Goal: Entertainment & Leisure: Consume media (video, audio)

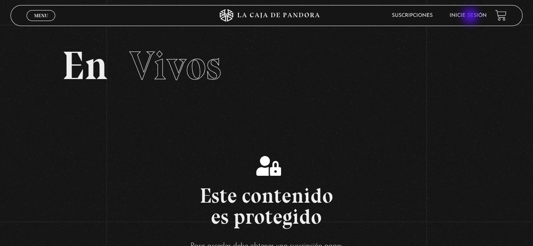
click at [471, 17] on link "Inicie sesión" at bounding box center [467, 15] width 37 height 5
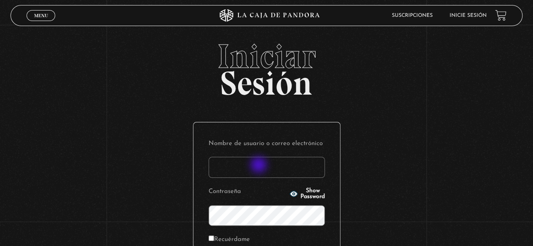
click at [259, 166] on input "Nombre de usuario o correo electrónico" at bounding box center [266, 167] width 116 height 21
type input "[EMAIL_ADDRESS][DOMAIN_NAME]"
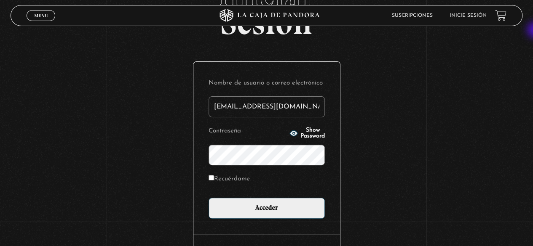
scroll to position [64, 0]
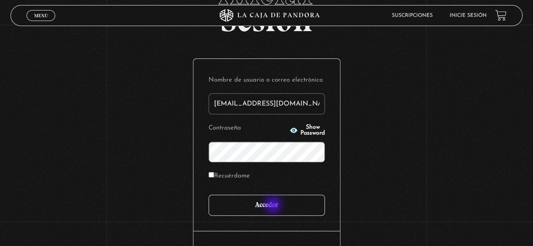
click at [274, 206] on input "Acceder" at bounding box center [266, 205] width 116 height 21
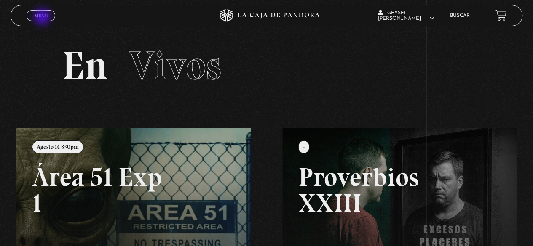
click at [43, 18] on span "Menu" at bounding box center [41, 15] width 14 height 5
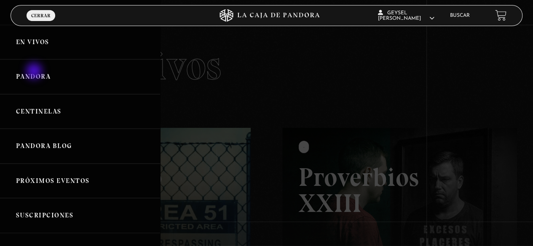
click at [35, 72] on link "Pandora" at bounding box center [80, 76] width 160 height 35
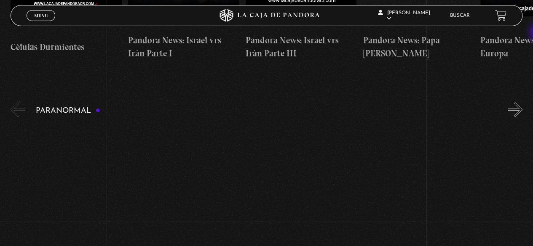
scroll to position [344, 0]
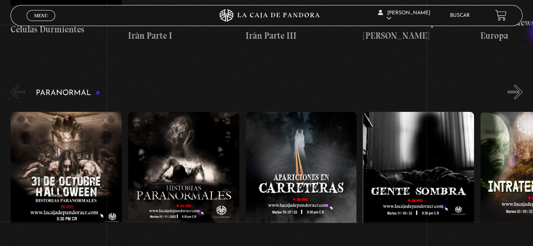
drag, startPoint x: 535, startPoint y: 11, endPoint x: 539, endPoint y: 33, distance: 22.2
click at [522, 85] on button "»" at bounding box center [515, 92] width 15 height 15
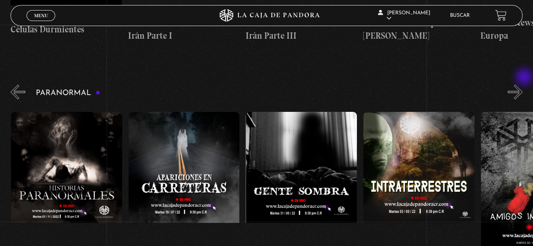
click at [522, 85] on button "»" at bounding box center [515, 92] width 15 height 15
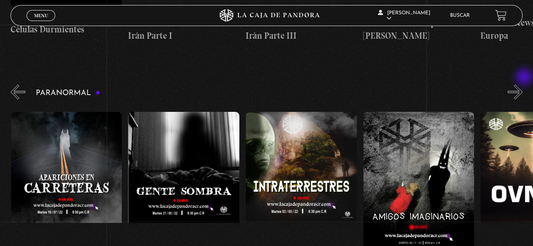
click at [522, 85] on button "»" at bounding box center [515, 92] width 15 height 15
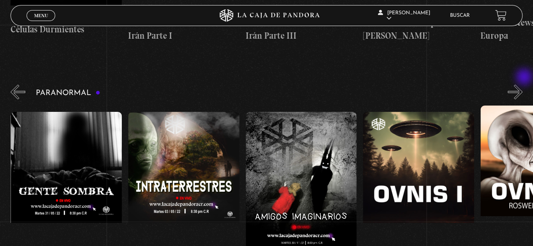
click at [522, 85] on button "»" at bounding box center [515, 92] width 15 height 15
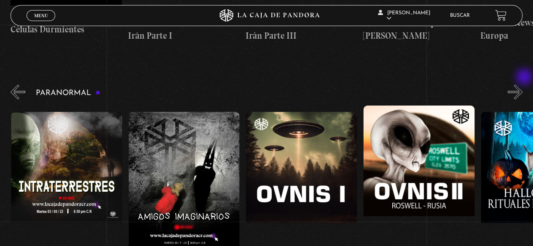
click at [522, 85] on button "»" at bounding box center [515, 92] width 15 height 15
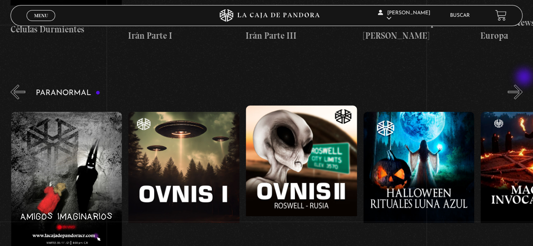
click at [522, 85] on button "»" at bounding box center [515, 92] width 15 height 15
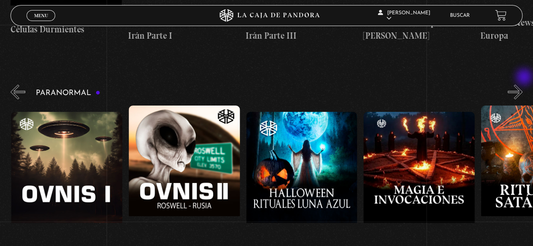
scroll to position [0, 704]
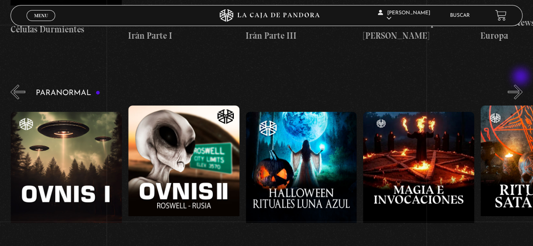
click at [521, 85] on button "»" at bounding box center [515, 92] width 15 height 15
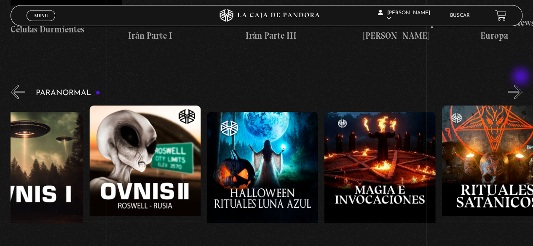
scroll to position [0, 762]
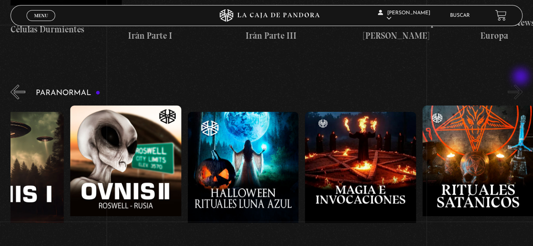
click at [521, 85] on button "»" at bounding box center [515, 92] width 15 height 15
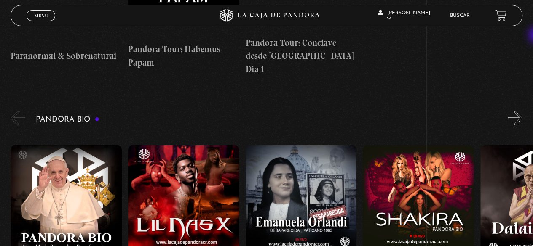
scroll to position [834, 0]
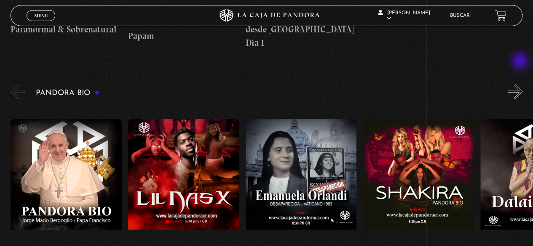
click at [521, 85] on button "»" at bounding box center [515, 92] width 15 height 15
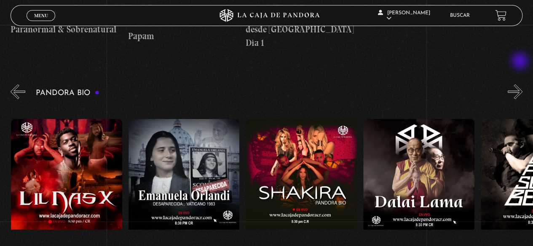
click at [521, 85] on button "»" at bounding box center [515, 92] width 15 height 15
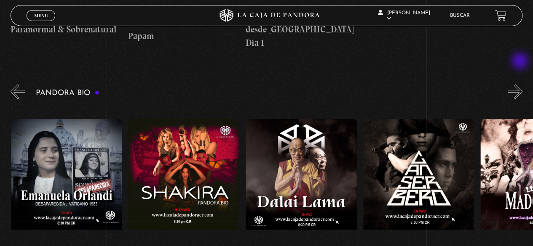
click at [521, 85] on button "»" at bounding box center [515, 92] width 15 height 15
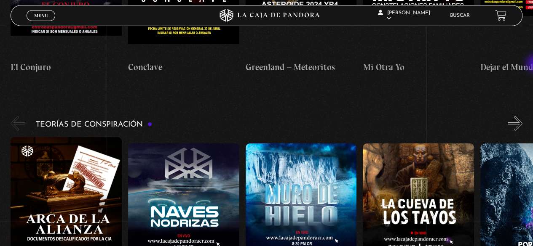
scroll to position [1298, 0]
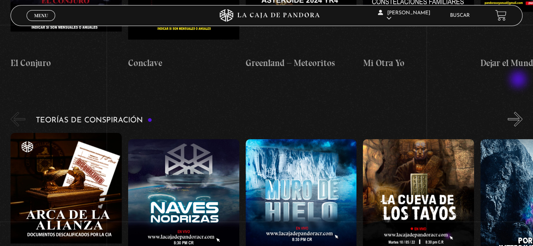
click at [519, 112] on button "»" at bounding box center [515, 119] width 15 height 15
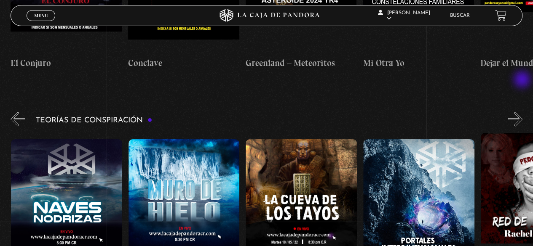
click at [522, 112] on button "»" at bounding box center [515, 119] width 15 height 15
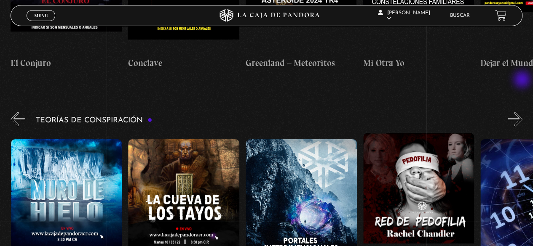
click at [522, 112] on button "»" at bounding box center [515, 119] width 15 height 15
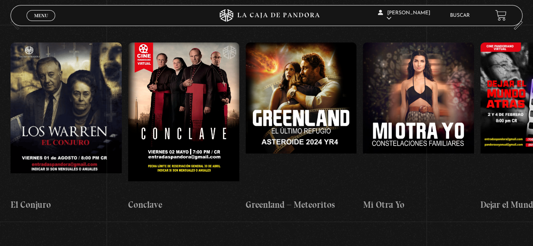
scroll to position [1116, 0]
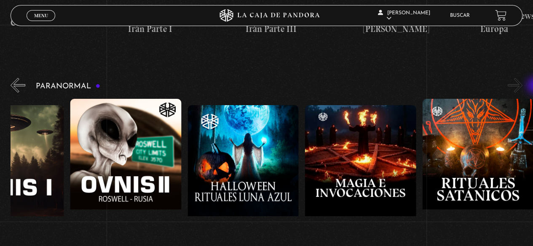
scroll to position [346, 0]
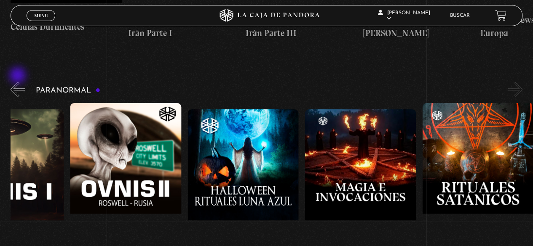
click at [19, 82] on button "«" at bounding box center [18, 89] width 15 height 15
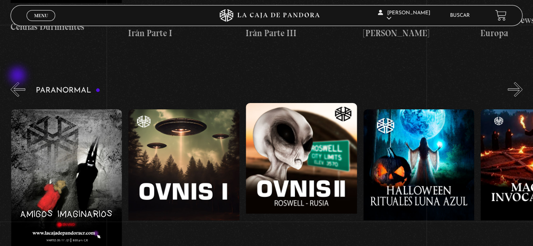
click at [19, 82] on button "«" at bounding box center [18, 89] width 15 height 15
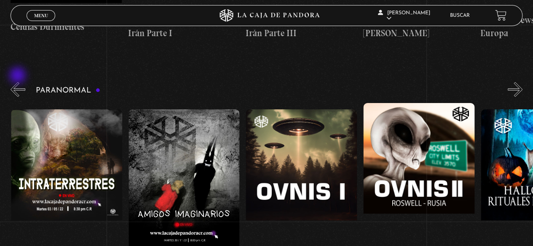
click at [19, 82] on button "«" at bounding box center [18, 89] width 15 height 15
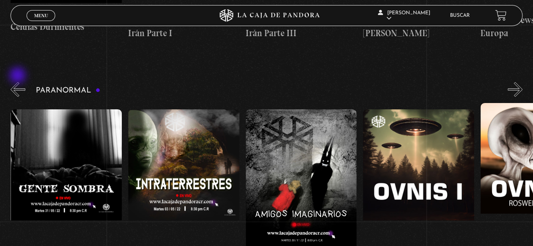
click at [19, 82] on button "«" at bounding box center [18, 89] width 15 height 15
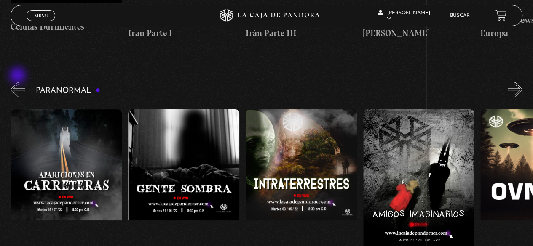
click at [19, 82] on button "«" at bounding box center [18, 89] width 15 height 15
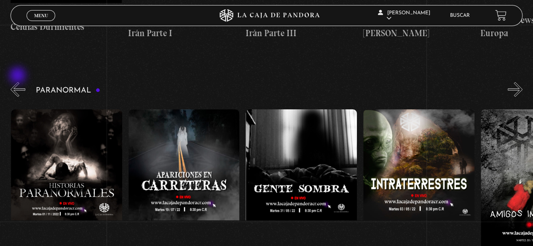
click at [19, 82] on button "«" at bounding box center [18, 89] width 15 height 15
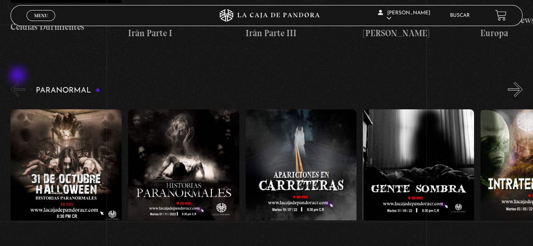
scroll to position [0, 0]
click at [19, 82] on button "«" at bounding box center [18, 89] width 15 height 15
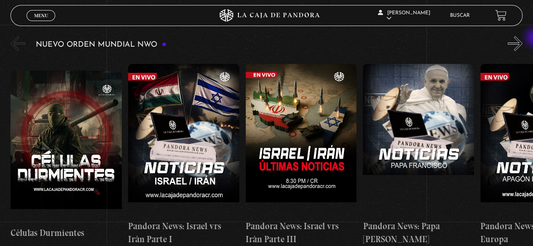
scroll to position [135, 0]
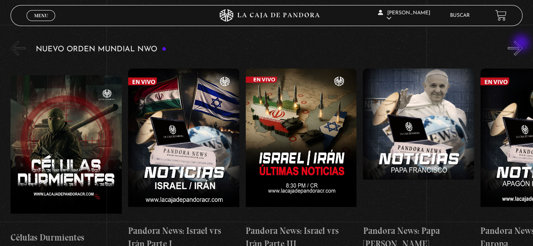
click at [522, 44] on button "»" at bounding box center [515, 48] width 15 height 15
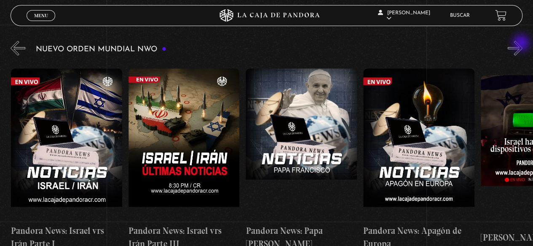
click at [522, 44] on button "»" at bounding box center [515, 48] width 15 height 15
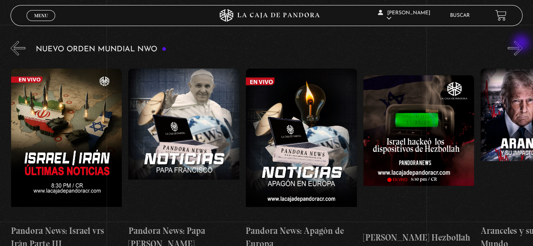
click at [522, 44] on button "»" at bounding box center [515, 48] width 15 height 15
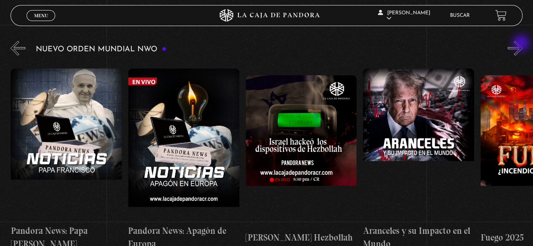
click at [522, 44] on button "»" at bounding box center [515, 48] width 15 height 15
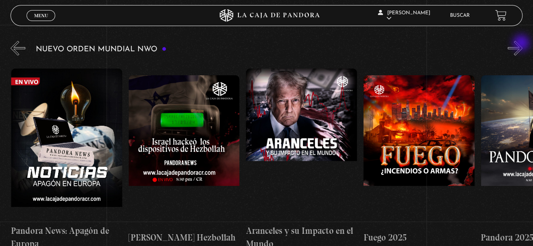
click at [522, 44] on button "»" at bounding box center [515, 48] width 15 height 15
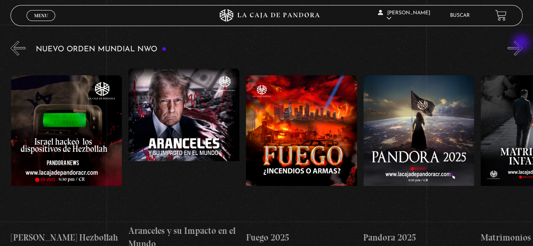
click at [522, 44] on button "»" at bounding box center [515, 48] width 15 height 15
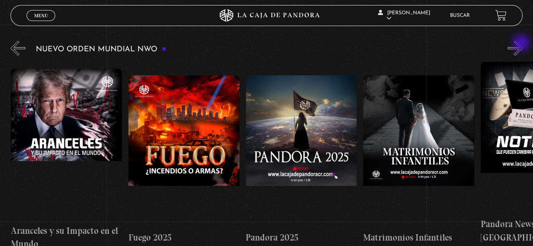
click at [522, 44] on button "»" at bounding box center [515, 48] width 15 height 15
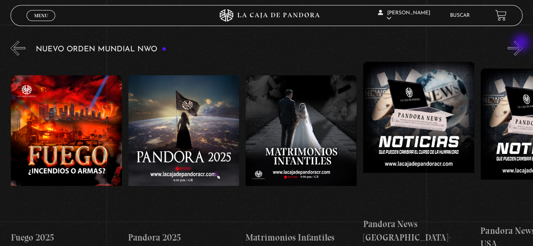
click at [522, 44] on button "»" at bounding box center [515, 48] width 15 height 15
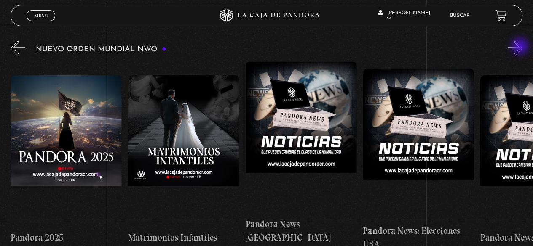
click at [521, 47] on button "»" at bounding box center [515, 48] width 15 height 15
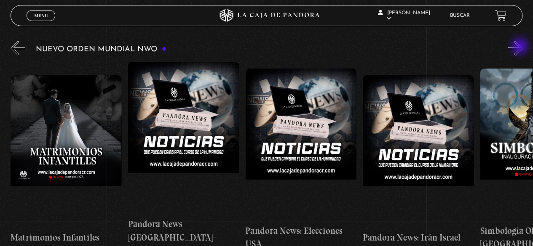
click at [521, 47] on button "»" at bounding box center [515, 48] width 15 height 15
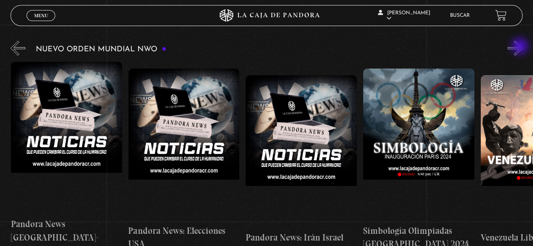
click at [521, 47] on button "»" at bounding box center [515, 48] width 15 height 15
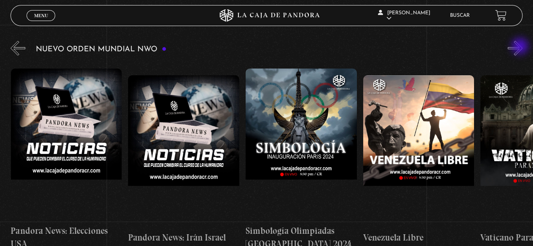
click at [521, 47] on button "»" at bounding box center [515, 48] width 15 height 15
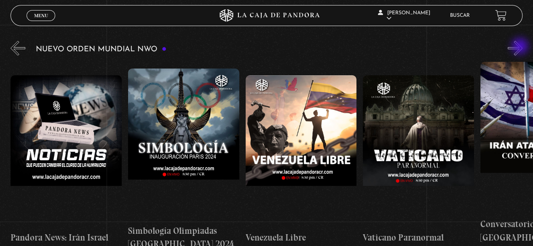
click at [521, 47] on button "»" at bounding box center [515, 48] width 15 height 15
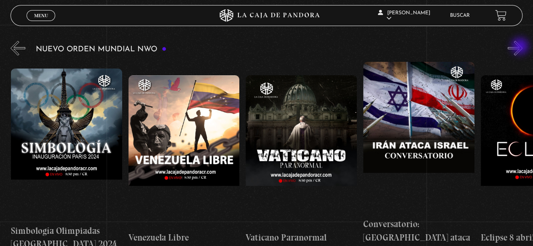
click at [521, 47] on button "»" at bounding box center [515, 48] width 15 height 15
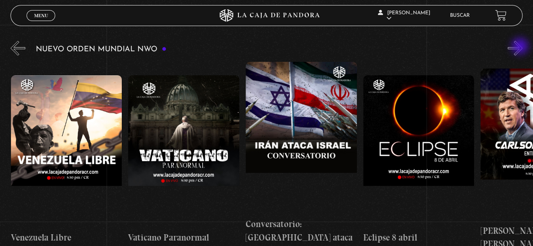
click at [521, 47] on button "»" at bounding box center [515, 48] width 15 height 15
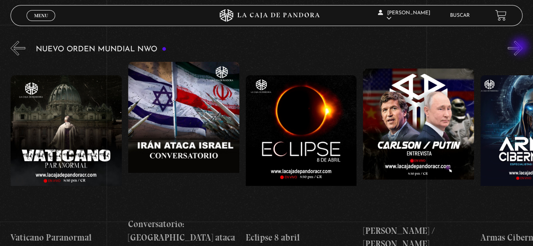
click at [521, 47] on button "»" at bounding box center [515, 48] width 15 height 15
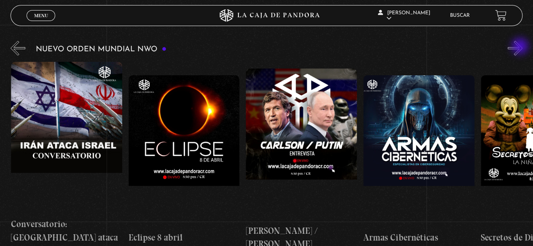
click at [521, 47] on button "»" at bounding box center [515, 48] width 15 height 15
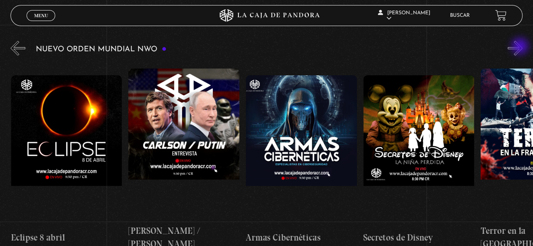
click at [521, 47] on button "»" at bounding box center [515, 48] width 15 height 15
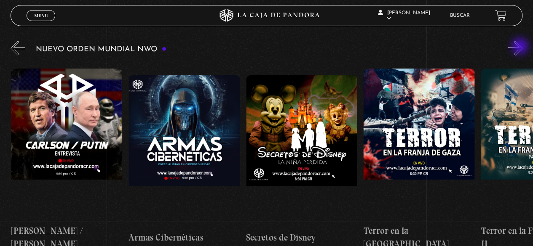
scroll to position [0, 2113]
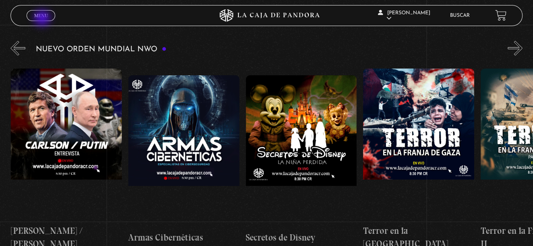
click at [43, 19] on link "Menu Cerrar" at bounding box center [41, 15] width 29 height 11
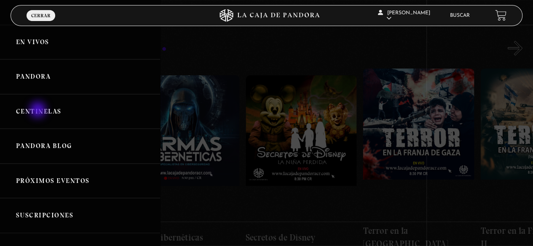
click at [39, 111] on link "Centinelas" at bounding box center [80, 111] width 160 height 35
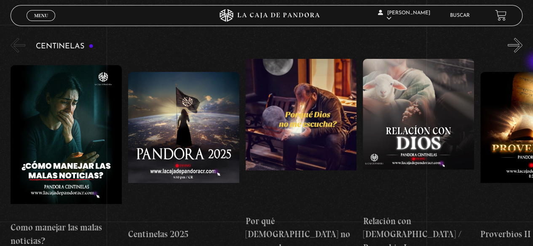
scroll to position [91, 0]
click at [520, 40] on button "»" at bounding box center [515, 45] width 15 height 15
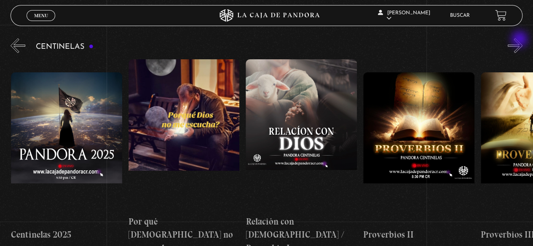
scroll to position [0, 117]
click at [521, 43] on button "»" at bounding box center [515, 45] width 15 height 15
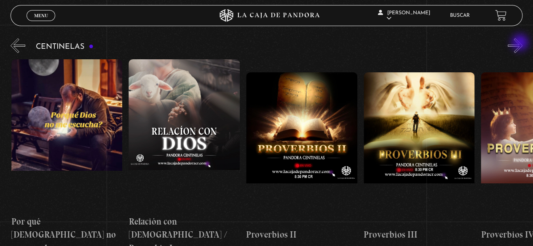
scroll to position [0, 235]
click at [521, 43] on button "»" at bounding box center [515, 45] width 15 height 15
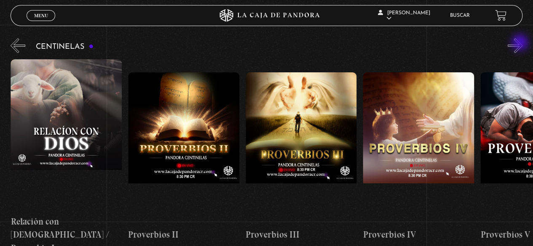
click at [521, 43] on button "»" at bounding box center [515, 45] width 15 height 15
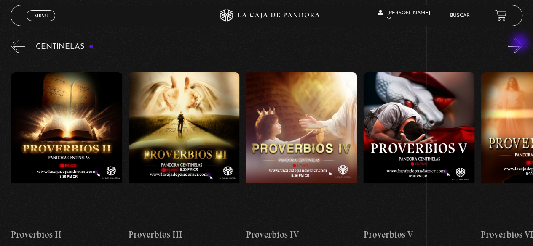
click at [521, 43] on button "»" at bounding box center [515, 45] width 15 height 15
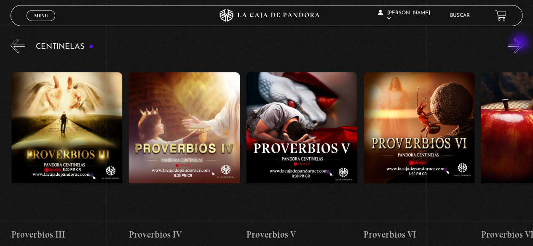
click at [521, 43] on button "»" at bounding box center [515, 45] width 15 height 15
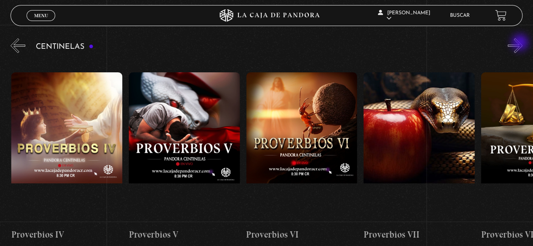
click at [521, 43] on button "»" at bounding box center [515, 45] width 15 height 15
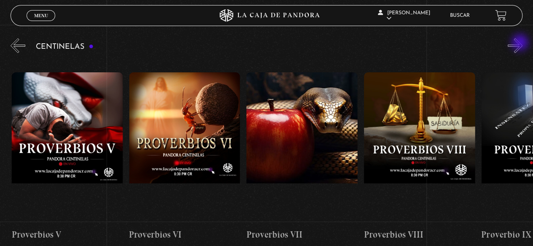
click at [521, 43] on button "»" at bounding box center [515, 45] width 15 height 15
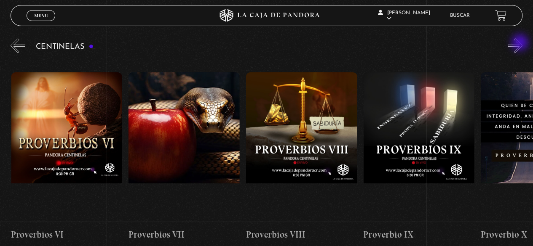
click at [521, 43] on button "»" at bounding box center [515, 45] width 15 height 15
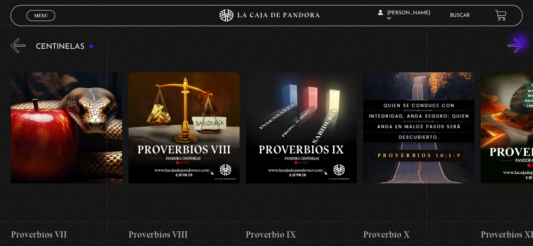
click at [521, 43] on button "»" at bounding box center [515, 45] width 15 height 15
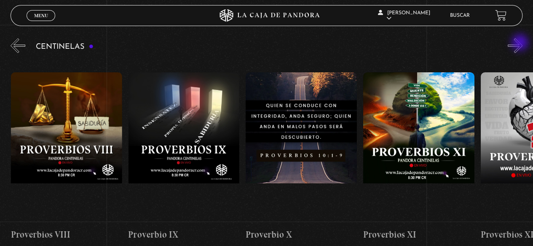
click at [521, 43] on button "»" at bounding box center [515, 45] width 15 height 15
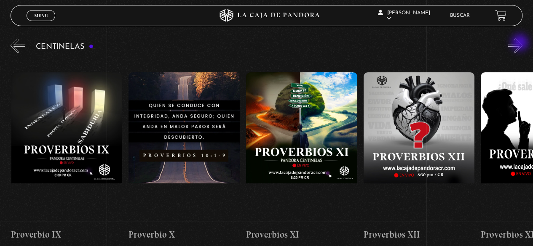
click at [521, 43] on button "»" at bounding box center [515, 45] width 15 height 15
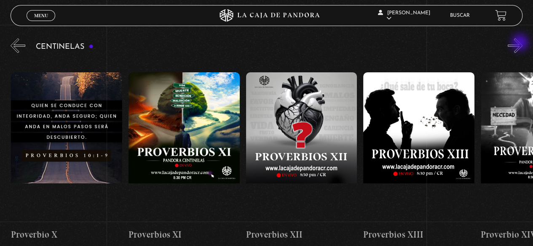
click at [521, 43] on button "»" at bounding box center [515, 45] width 15 height 15
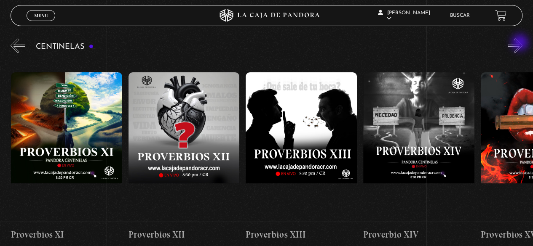
click at [521, 43] on button "»" at bounding box center [515, 45] width 15 height 15
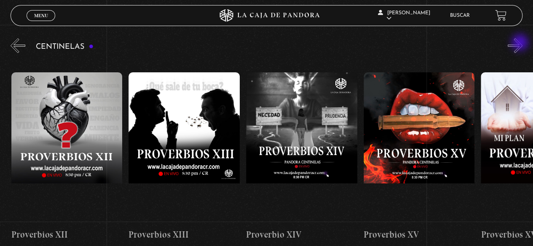
click at [521, 43] on button "»" at bounding box center [515, 45] width 15 height 15
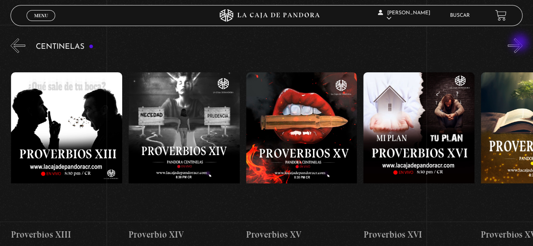
click at [521, 43] on button "»" at bounding box center [515, 45] width 15 height 15
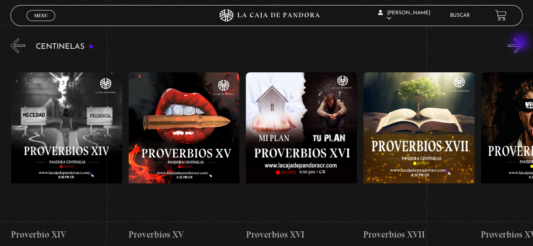
click at [521, 43] on button "»" at bounding box center [515, 45] width 15 height 15
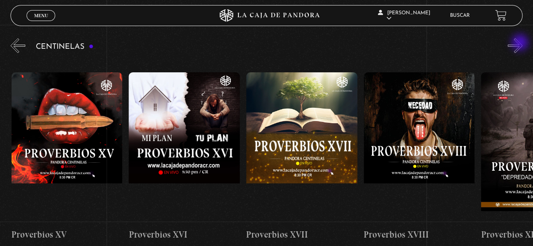
click at [521, 43] on button "»" at bounding box center [515, 45] width 15 height 15
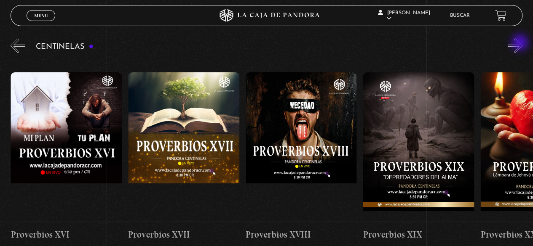
click at [521, 43] on button "»" at bounding box center [515, 45] width 15 height 15
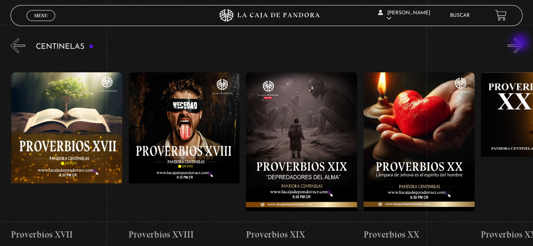
click at [521, 43] on button "»" at bounding box center [515, 45] width 15 height 15
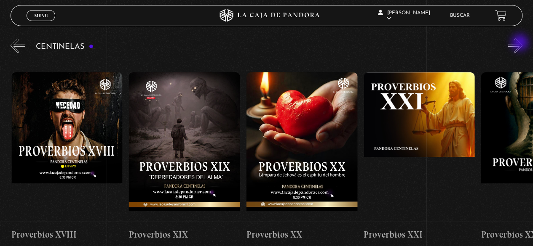
click at [521, 43] on button "»" at bounding box center [515, 45] width 15 height 15
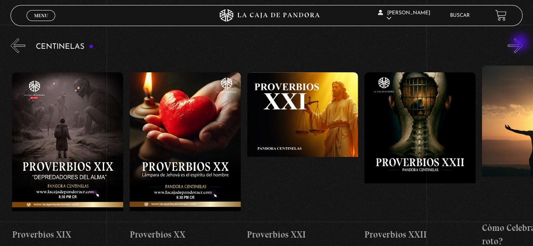
click at [521, 43] on button "»" at bounding box center [515, 45] width 15 height 15
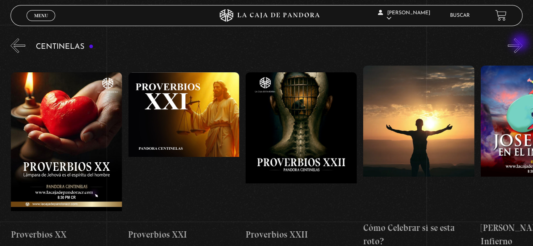
click at [521, 43] on button "»" at bounding box center [515, 45] width 15 height 15
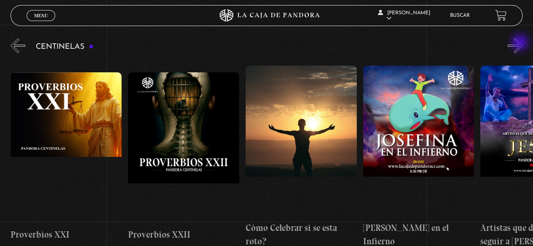
click at [521, 43] on button "»" at bounding box center [515, 45] width 15 height 15
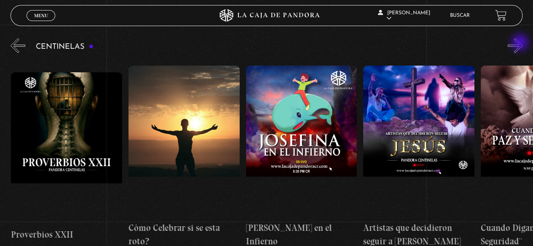
scroll to position [0, 2817]
click at [521, 43] on button "»" at bounding box center [515, 45] width 15 height 15
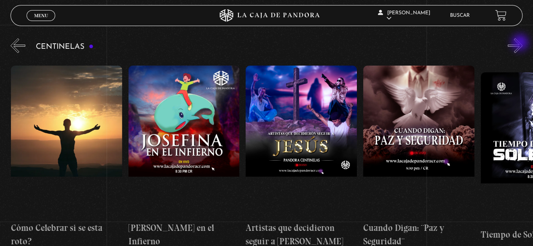
click at [521, 43] on button "»" at bounding box center [515, 45] width 15 height 15
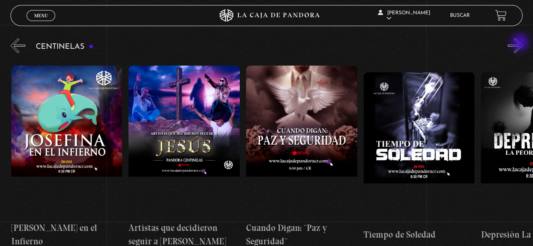
scroll to position [0, 3052]
click at [521, 43] on button "»" at bounding box center [515, 45] width 15 height 15
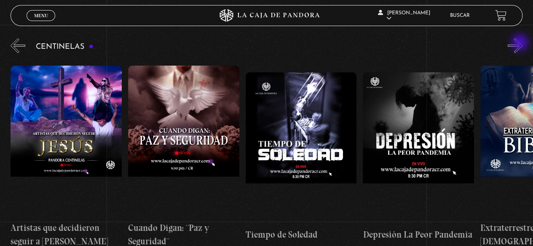
click at [521, 43] on button "»" at bounding box center [515, 45] width 15 height 15
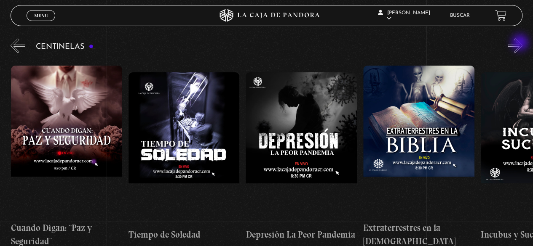
click at [521, 43] on button "»" at bounding box center [515, 45] width 15 height 15
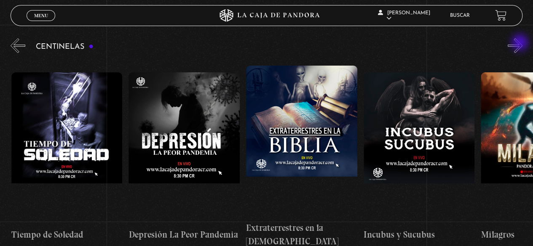
scroll to position [0, 3404]
click at [521, 43] on button "»" at bounding box center [515, 45] width 15 height 15
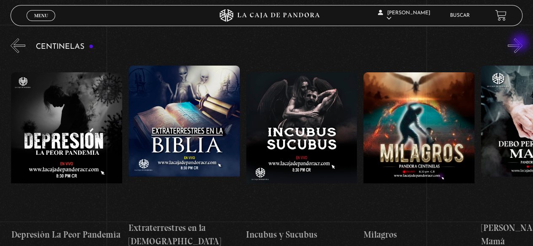
scroll to position [0, 3521]
click at [521, 43] on button "»" at bounding box center [515, 45] width 15 height 15
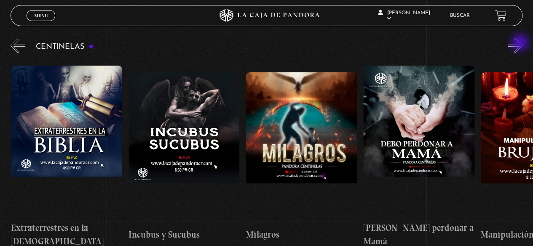
scroll to position [0, 3638]
click at [521, 43] on button "»" at bounding box center [515, 45] width 15 height 15
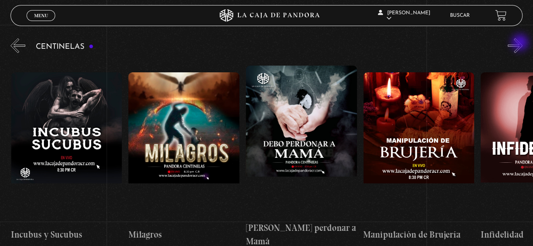
click at [521, 43] on button "»" at bounding box center [515, 45] width 15 height 15
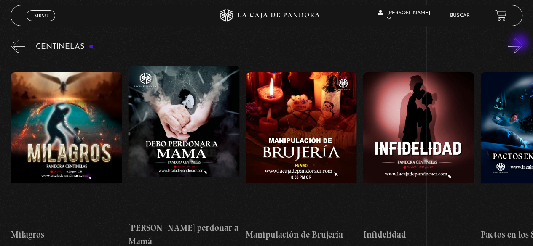
click at [521, 43] on button "»" at bounding box center [515, 45] width 15 height 15
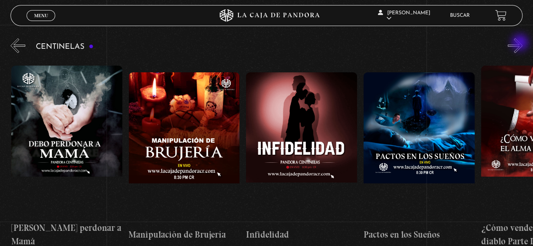
scroll to position [0, 3991]
click at [521, 43] on button "»" at bounding box center [515, 45] width 15 height 15
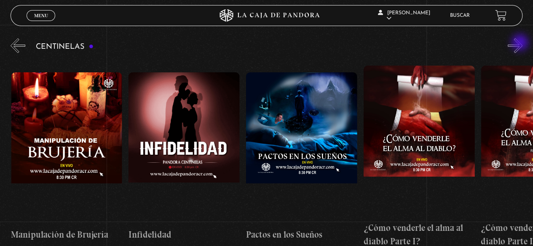
scroll to position [0, 4108]
click at [521, 43] on button "»" at bounding box center [515, 45] width 15 height 15
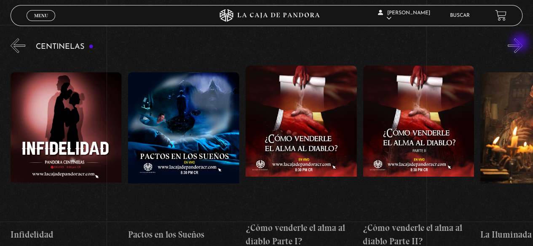
click at [521, 43] on button "»" at bounding box center [515, 45] width 15 height 15
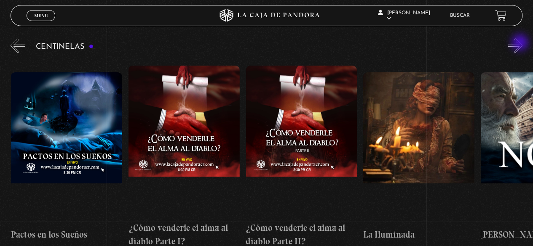
scroll to position [0, 4343]
click at [521, 43] on button "»" at bounding box center [515, 45] width 15 height 15
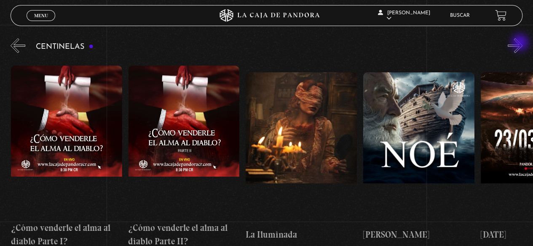
click at [521, 43] on button "»" at bounding box center [515, 45] width 15 height 15
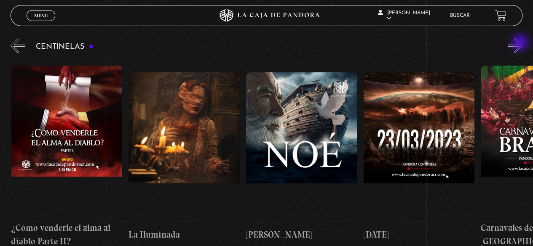
click at [521, 43] on button "»" at bounding box center [515, 45] width 15 height 15
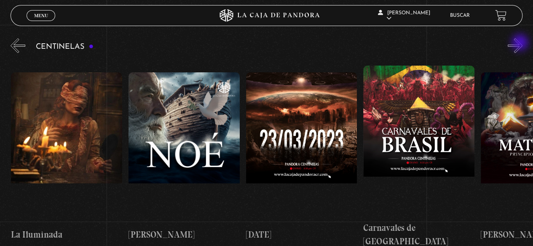
click at [521, 43] on button "»" at bounding box center [515, 45] width 15 height 15
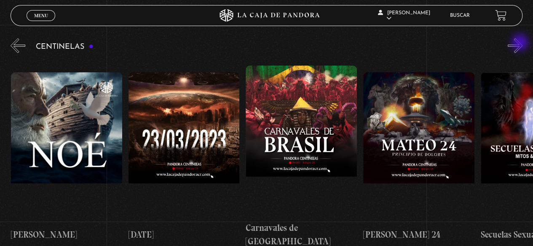
click at [521, 43] on button "»" at bounding box center [515, 45] width 15 height 15
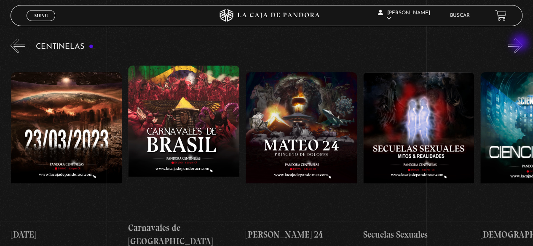
click at [521, 43] on button "»" at bounding box center [515, 45] width 15 height 15
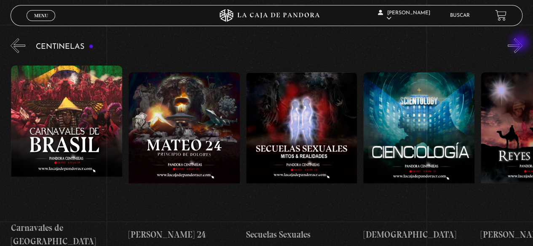
scroll to position [0, 5047]
click at [521, 43] on button "»" at bounding box center [515, 45] width 15 height 15
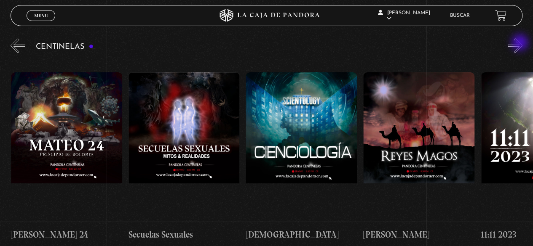
click at [521, 43] on button "»" at bounding box center [515, 45] width 15 height 15
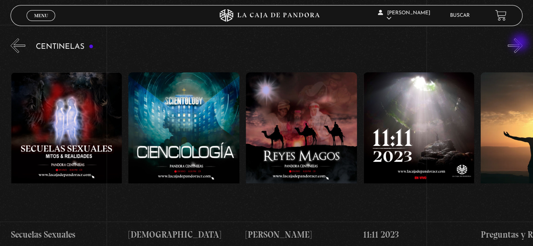
click at [521, 43] on button "»" at bounding box center [515, 45] width 15 height 15
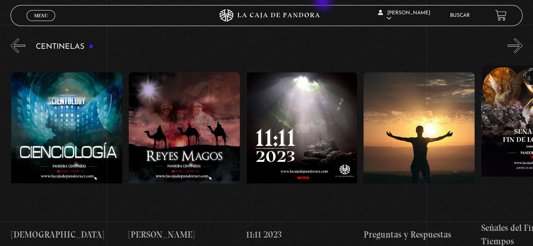
scroll to position [0, 5399]
click at [45, 12] on link "Menu Cerrar" at bounding box center [41, 15] width 29 height 11
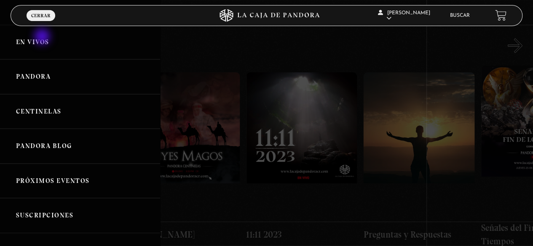
click at [43, 37] on link "En vivos" at bounding box center [80, 42] width 160 height 35
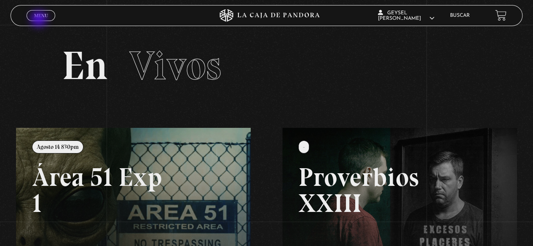
click at [40, 20] on span "Cerrar" at bounding box center [41, 23] width 20 height 6
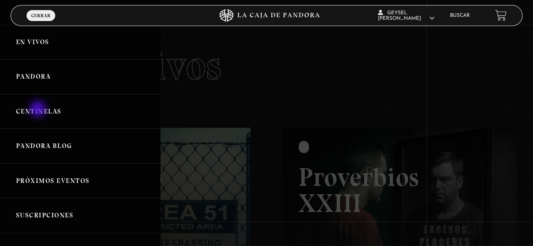
click at [39, 110] on link "Centinelas" at bounding box center [80, 111] width 160 height 35
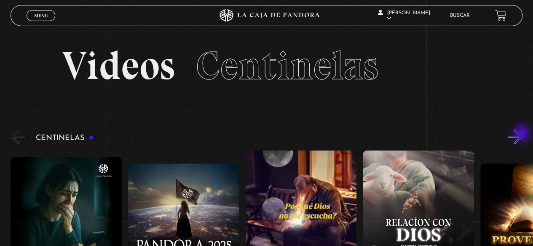
click at [522, 134] on button "»" at bounding box center [515, 137] width 15 height 15
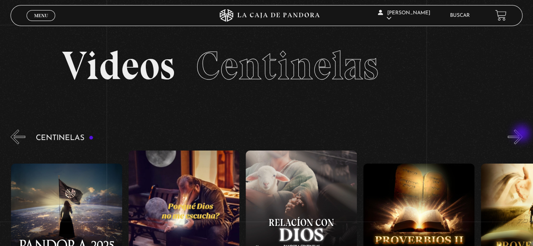
click at [522, 134] on button "»" at bounding box center [515, 137] width 15 height 15
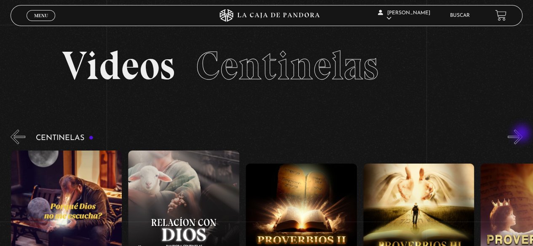
click at [522, 134] on button "»" at bounding box center [515, 137] width 15 height 15
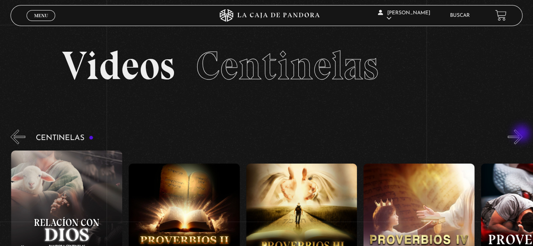
click at [522, 134] on button "»" at bounding box center [515, 137] width 15 height 15
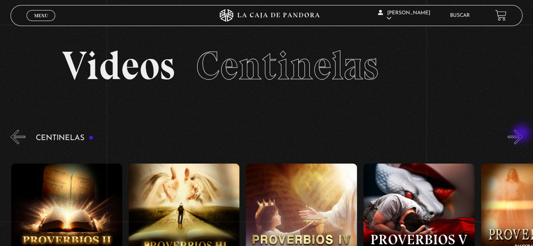
click at [522, 134] on button "»" at bounding box center [515, 137] width 15 height 15
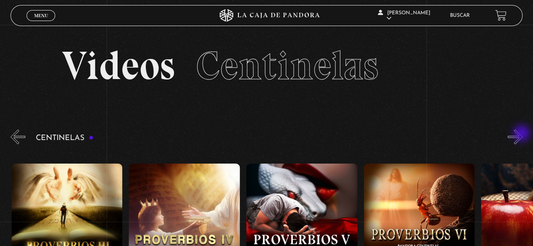
click at [522, 134] on button "»" at bounding box center [515, 137] width 15 height 15
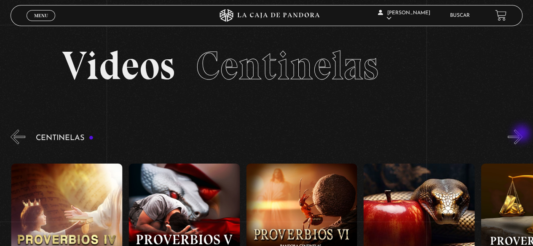
click at [522, 134] on button "»" at bounding box center [515, 137] width 15 height 15
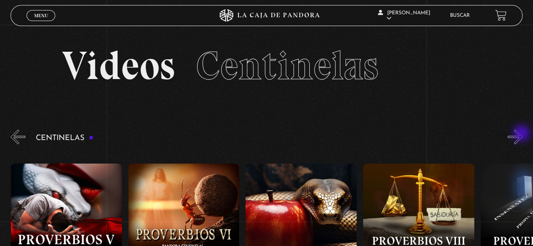
click at [522, 134] on button "»" at bounding box center [515, 137] width 15 height 15
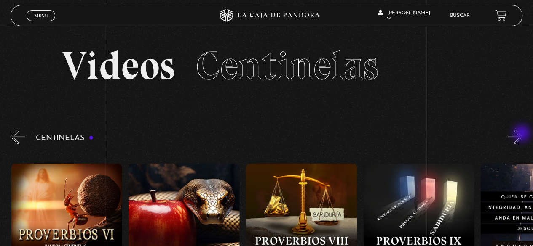
click at [522, 134] on button "»" at bounding box center [515, 137] width 15 height 15
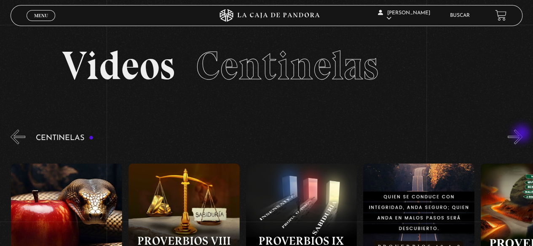
click at [522, 134] on button "»" at bounding box center [515, 137] width 15 height 15
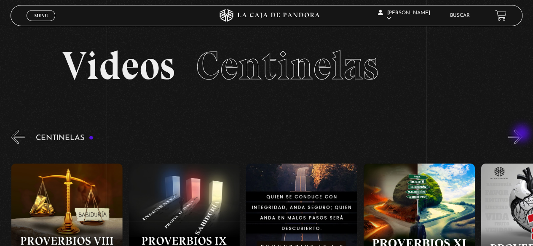
click at [522, 134] on button "»" at bounding box center [515, 137] width 15 height 15
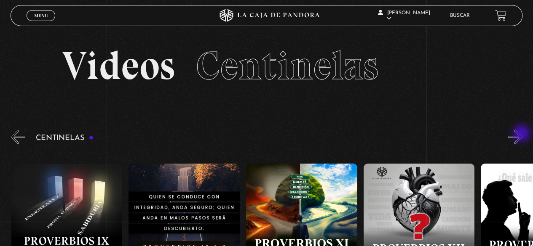
click at [522, 134] on button "»" at bounding box center [515, 137] width 15 height 15
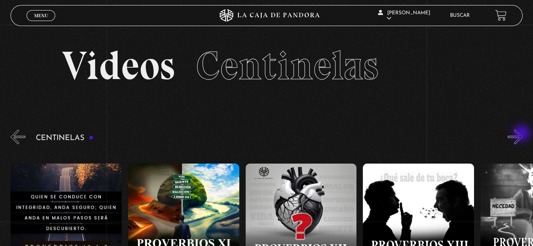
click at [522, 134] on button "»" at bounding box center [515, 137] width 15 height 15
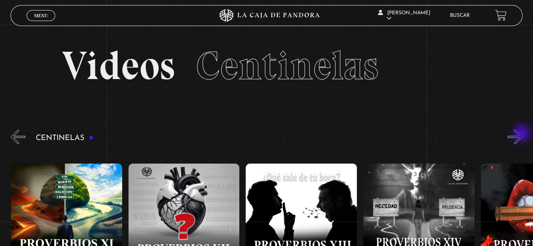
click at [522, 134] on button "»" at bounding box center [515, 137] width 15 height 15
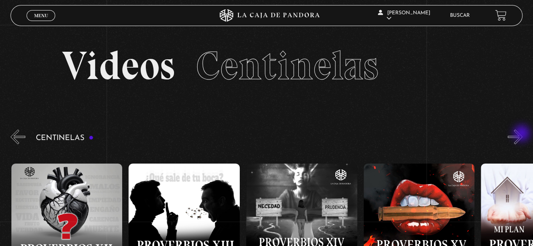
click at [522, 134] on button "»" at bounding box center [515, 137] width 15 height 15
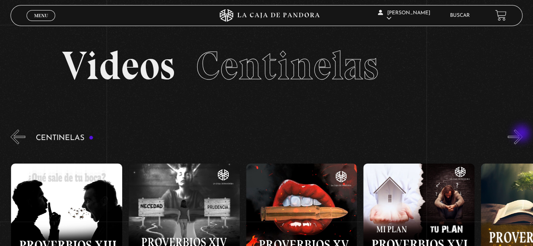
click at [522, 134] on button "»" at bounding box center [515, 137] width 15 height 15
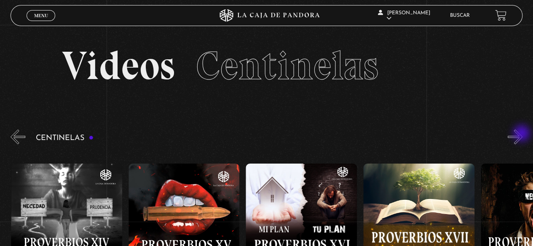
click at [522, 134] on button "»" at bounding box center [515, 137] width 15 height 15
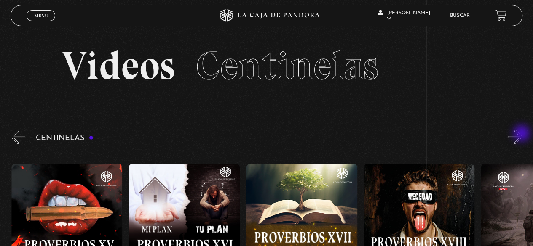
click at [522, 134] on button "»" at bounding box center [515, 137] width 15 height 15
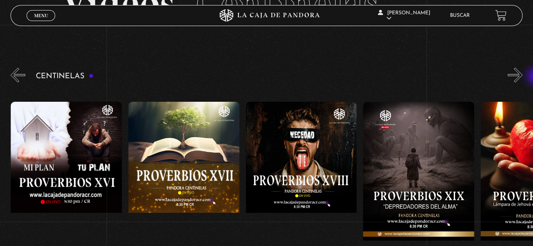
scroll to position [71, 0]
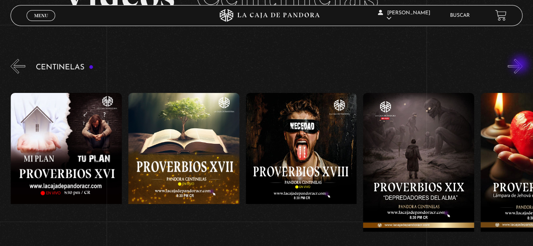
click at [521, 65] on button "»" at bounding box center [515, 66] width 15 height 15
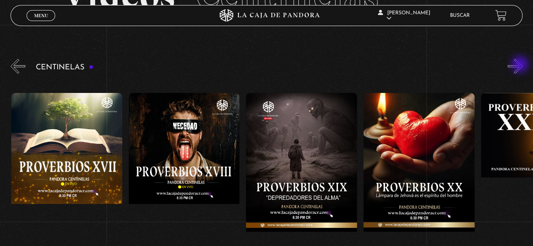
click at [521, 65] on button "»" at bounding box center [515, 66] width 15 height 15
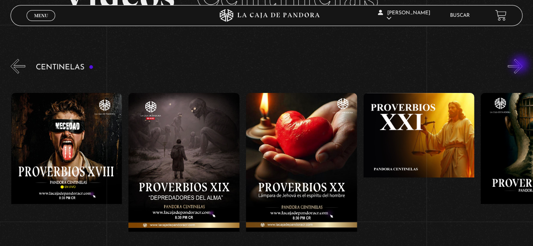
click at [521, 65] on button "»" at bounding box center [515, 66] width 15 height 15
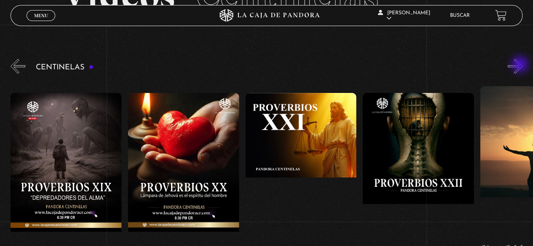
click at [521, 65] on button "»" at bounding box center [515, 66] width 15 height 15
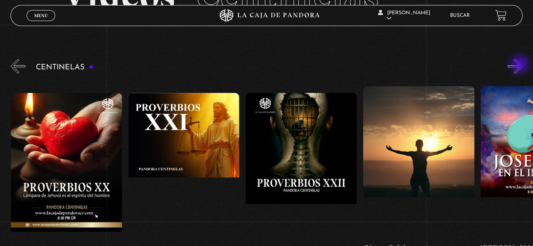
click at [521, 65] on button "»" at bounding box center [515, 66] width 15 height 15
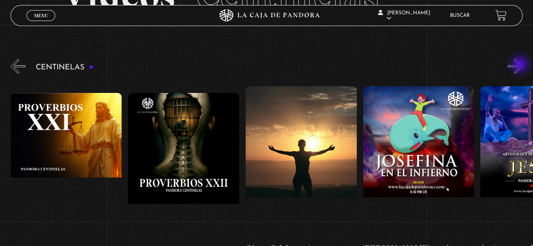
click at [521, 65] on button "»" at bounding box center [515, 66] width 15 height 15
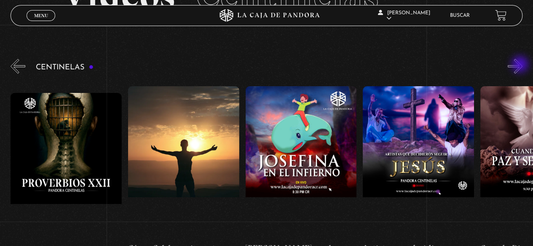
click at [521, 65] on button "»" at bounding box center [515, 66] width 15 height 15
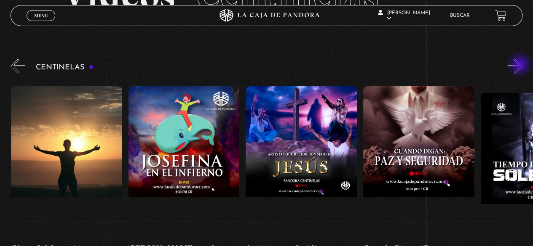
click at [521, 65] on button "»" at bounding box center [515, 66] width 15 height 15
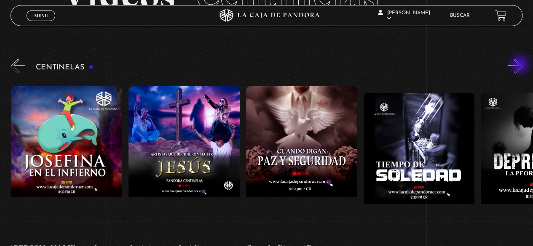
click at [521, 65] on button "»" at bounding box center [515, 66] width 15 height 15
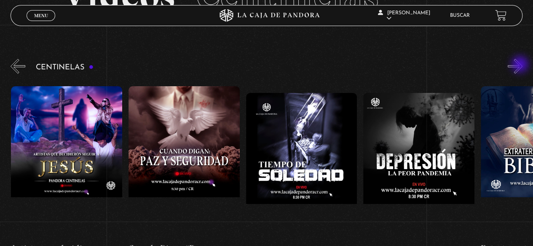
click at [521, 65] on button "»" at bounding box center [515, 66] width 15 height 15
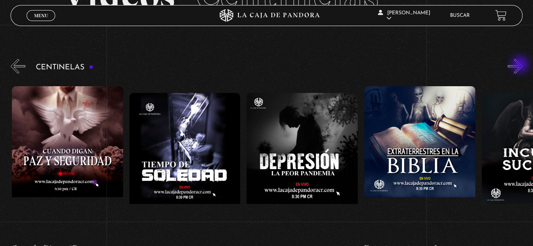
click at [521, 65] on button "»" at bounding box center [515, 66] width 15 height 15
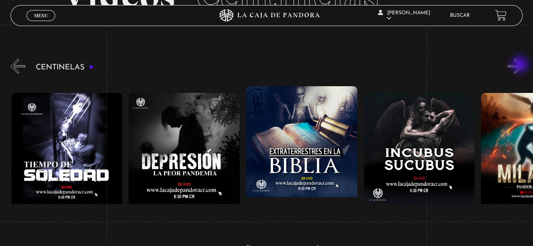
click at [521, 65] on button "»" at bounding box center [515, 66] width 15 height 15
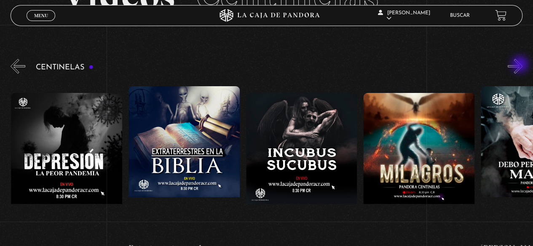
click at [521, 65] on button "»" at bounding box center [515, 66] width 15 height 15
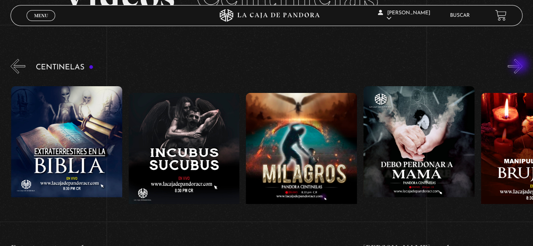
click at [521, 65] on button "»" at bounding box center [515, 66] width 15 height 15
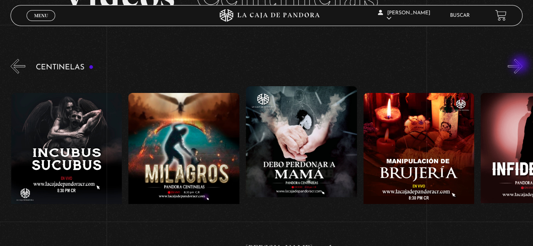
click at [521, 65] on button "»" at bounding box center [515, 66] width 15 height 15
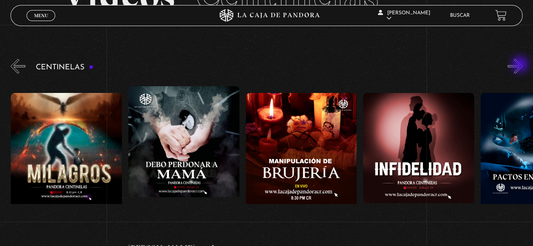
click at [521, 65] on button "»" at bounding box center [515, 66] width 15 height 15
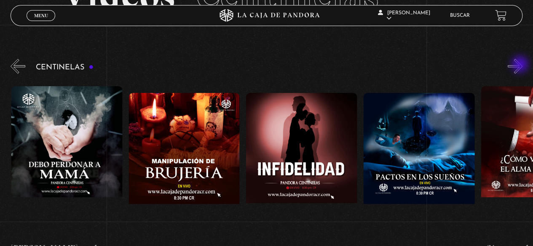
click at [521, 65] on button "»" at bounding box center [515, 66] width 15 height 15
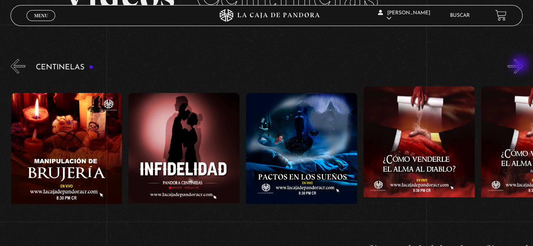
click at [521, 65] on button "»" at bounding box center [515, 66] width 15 height 15
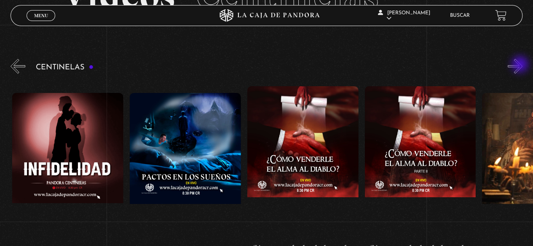
click at [521, 65] on button "»" at bounding box center [515, 66] width 15 height 15
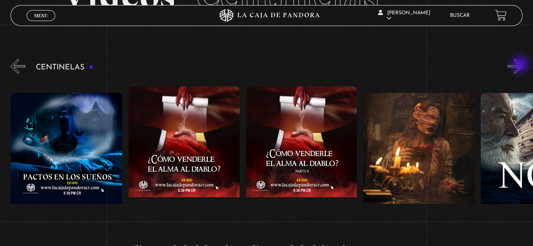
click at [521, 65] on button "»" at bounding box center [515, 66] width 15 height 15
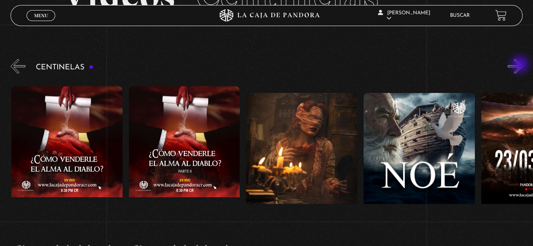
click at [521, 65] on button "»" at bounding box center [515, 66] width 15 height 15
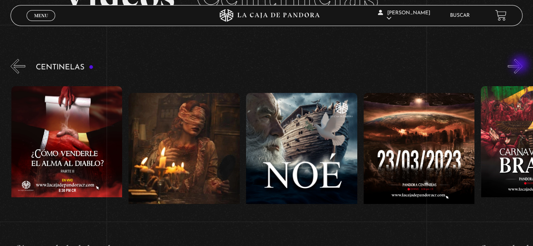
click at [521, 65] on button "»" at bounding box center [515, 66] width 15 height 15
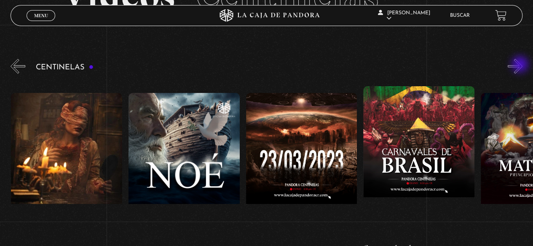
click at [521, 65] on button "»" at bounding box center [515, 66] width 15 height 15
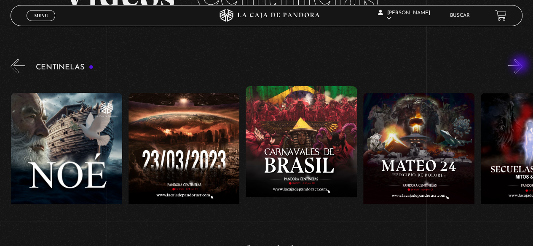
click at [521, 65] on button "»" at bounding box center [515, 66] width 15 height 15
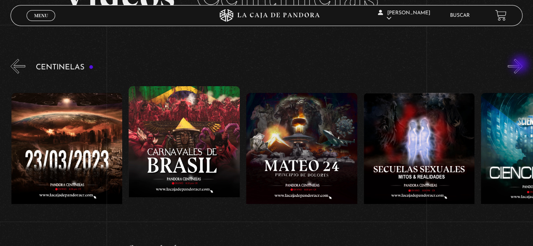
scroll to position [0, 4930]
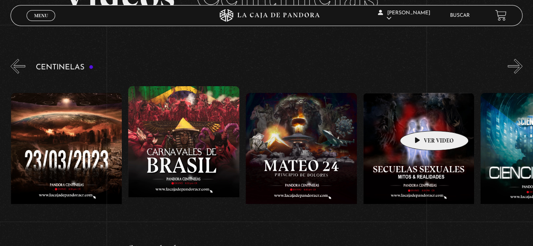
click at [421, 118] on figure at bounding box center [418, 169] width 111 height 152
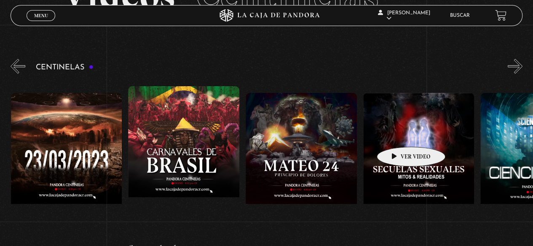
click at [398, 134] on figure at bounding box center [418, 169] width 111 height 152
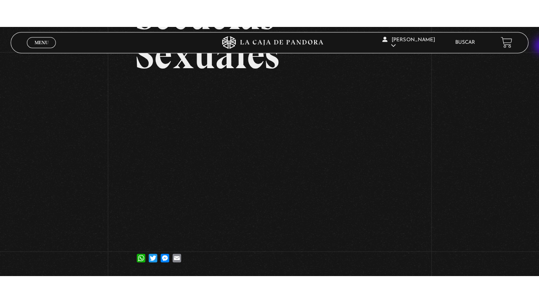
scroll to position [98, 0]
